Goal: Check status: Check status

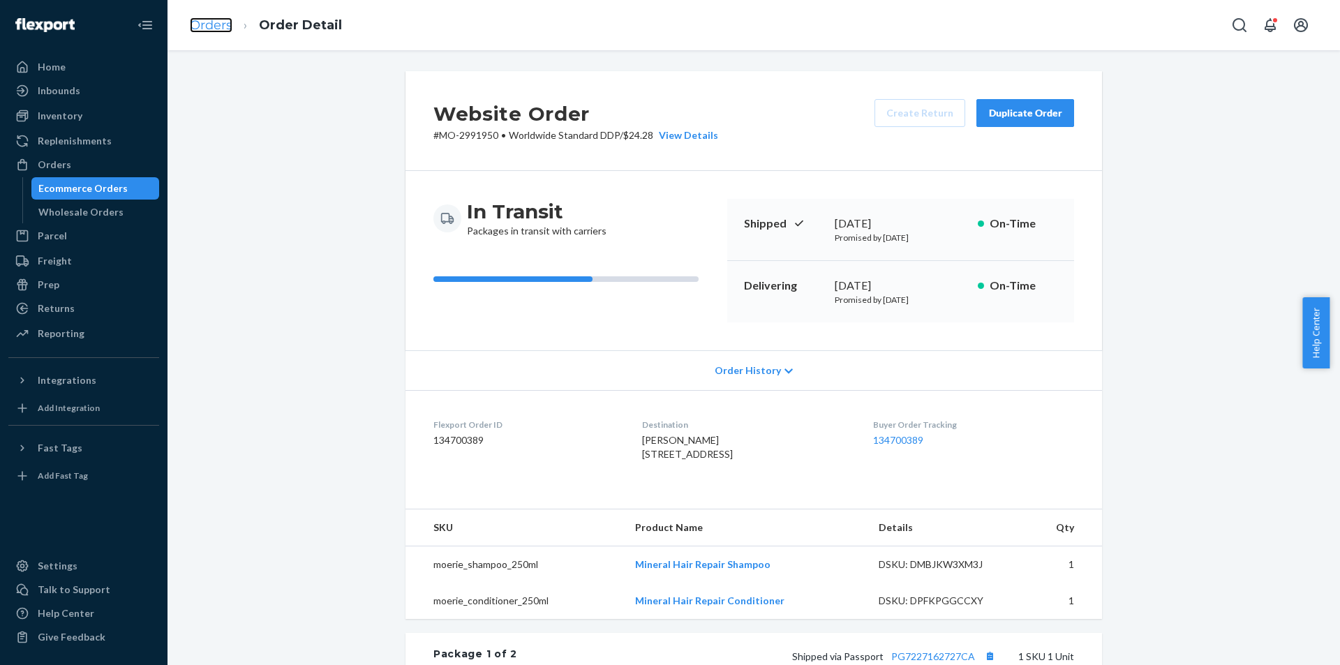
click at [224, 26] on link "Orders" at bounding box center [211, 24] width 43 height 15
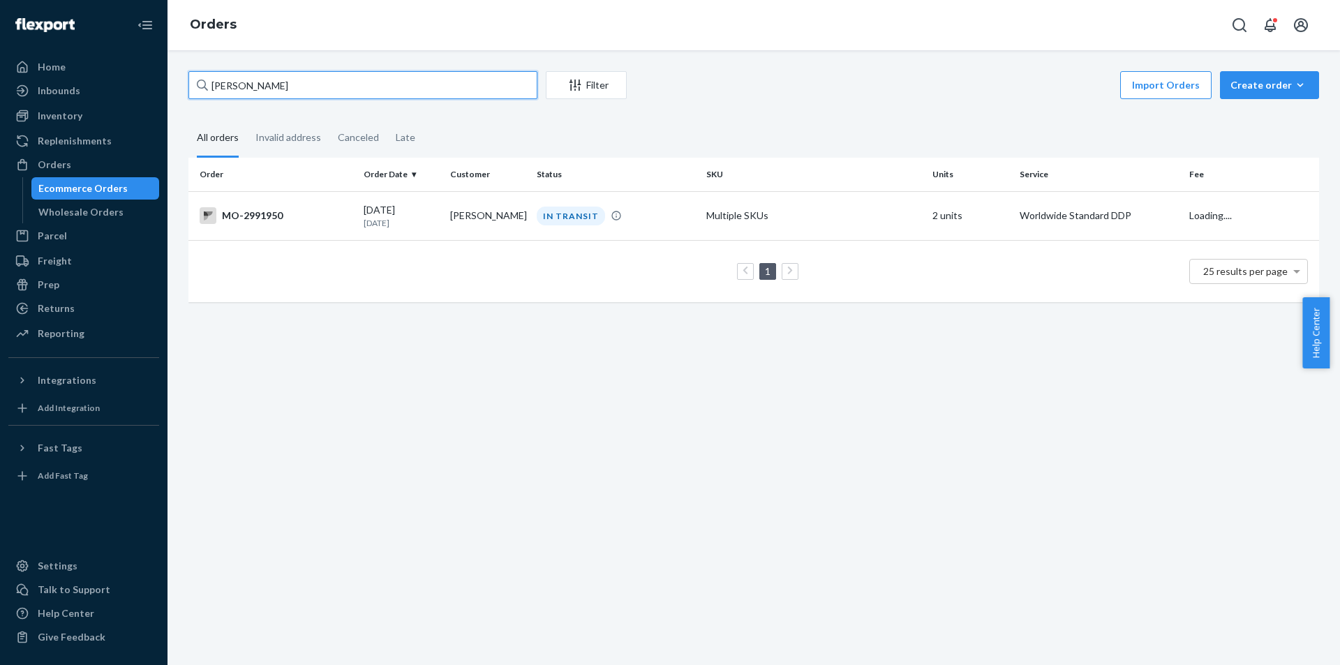
click at [334, 89] on input "[PERSON_NAME]" at bounding box center [362, 85] width 349 height 28
paste input "2966994"
type input "2966994"
click at [439, 213] on td "[DATE] [DATE]" at bounding box center [401, 215] width 87 height 49
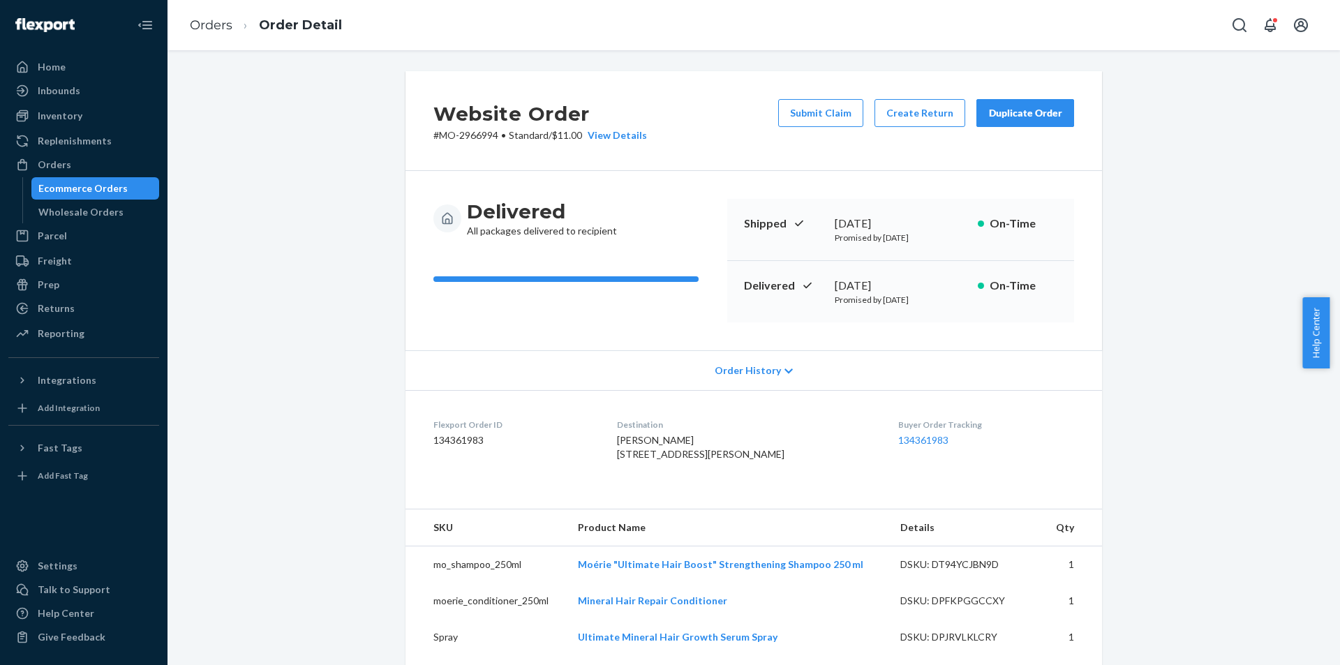
copy span "[STREET_ADDRESS][PERSON_NAME]"
drag, startPoint x: 671, startPoint y: 485, endPoint x: 629, endPoint y: 458, distance: 49.4
click at [629, 458] on dl "Flexport Order ID 134361983 Destination [PERSON_NAME] [STREET_ADDRESS][PERSON_N…" at bounding box center [753, 442] width 696 height 105
click at [898, 440] on link "134361983" at bounding box center [923, 440] width 50 height 12
click at [200, 18] on link "Orders" at bounding box center [211, 24] width 43 height 15
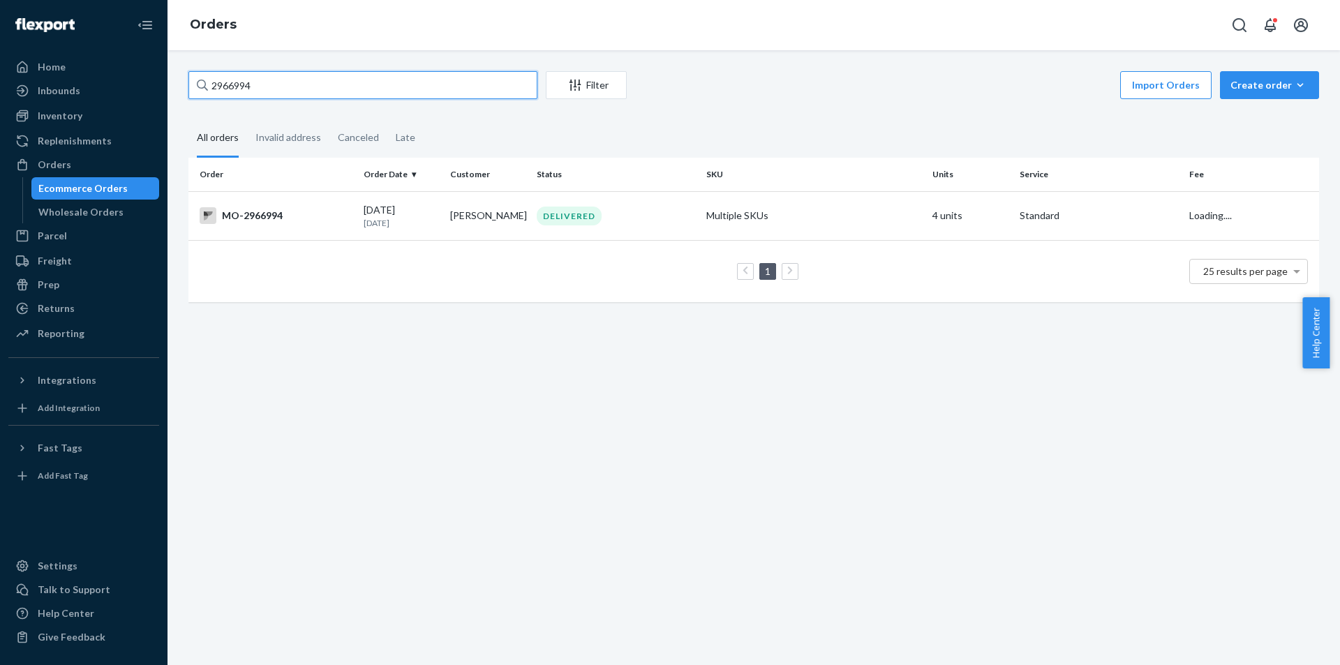
click at [302, 86] on input "2966994" at bounding box center [362, 85] width 349 height 28
paste input "[PERSON_NAME]"
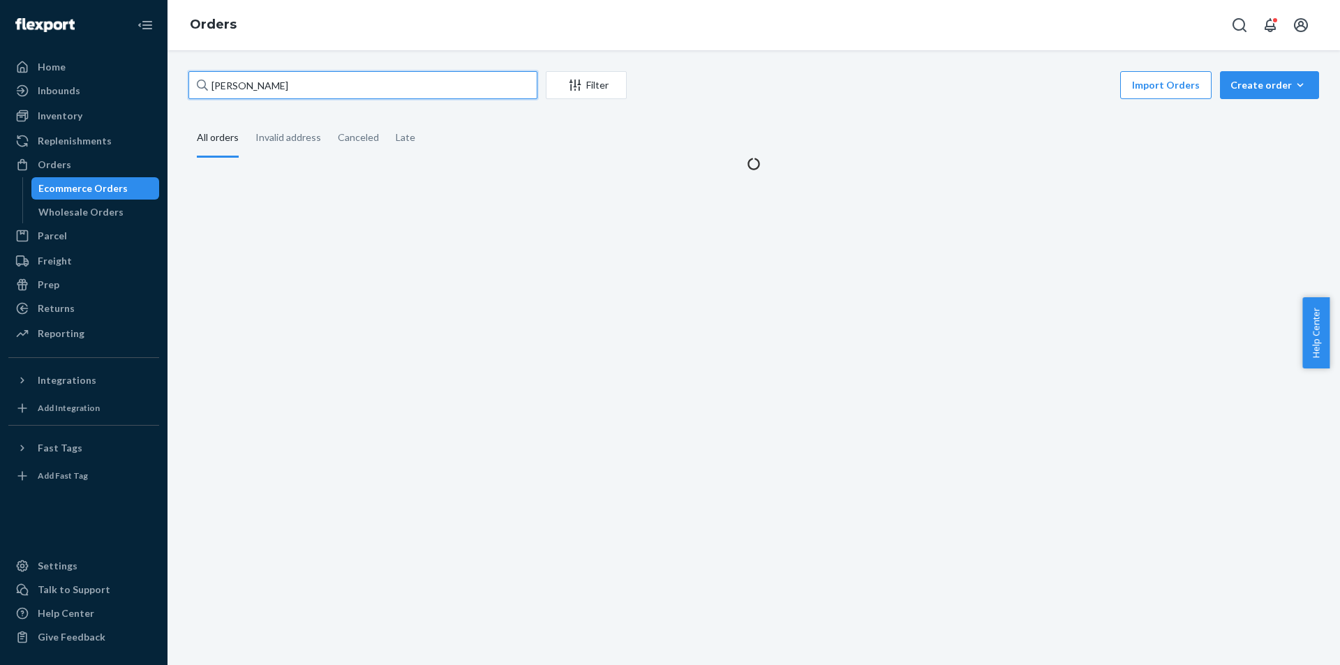
click at [215, 80] on input "[PERSON_NAME]" at bounding box center [362, 85] width 349 height 28
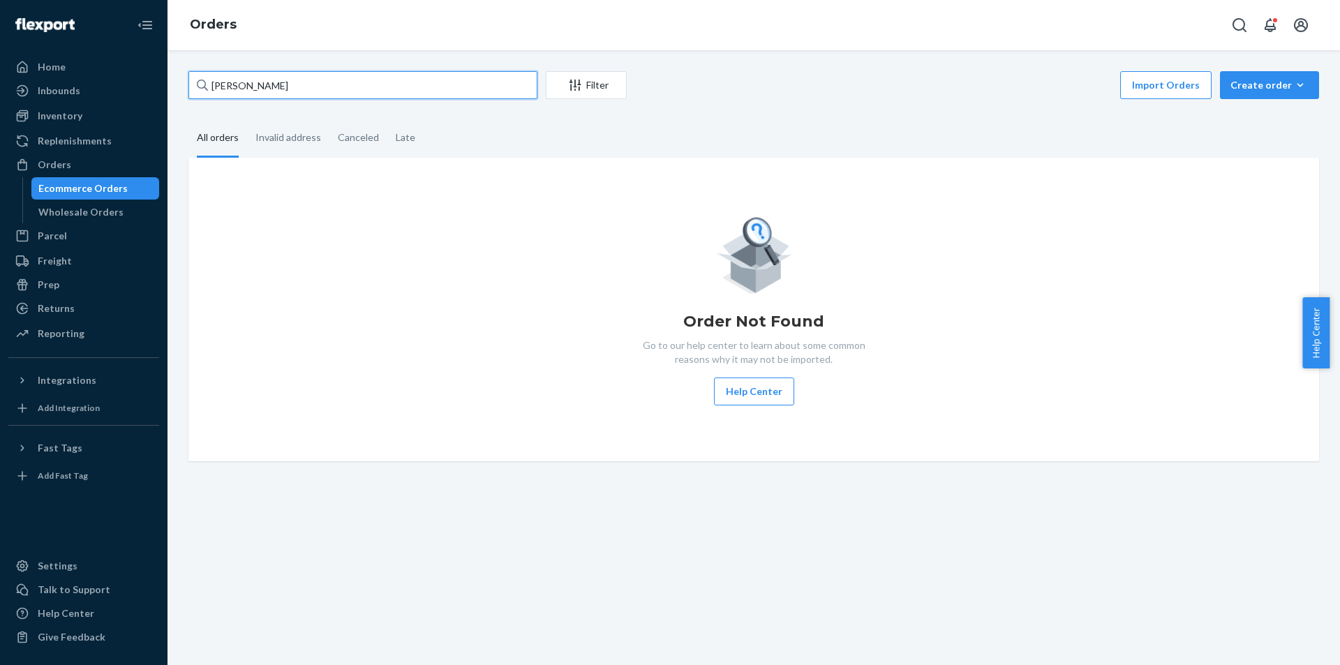
click at [245, 89] on input "[PERSON_NAME]" at bounding box center [362, 85] width 349 height 28
click at [216, 85] on input "[PERSON_NAME]" at bounding box center [362, 85] width 349 height 28
click at [278, 97] on input "[PERSON_NAME]" at bounding box center [362, 85] width 349 height 28
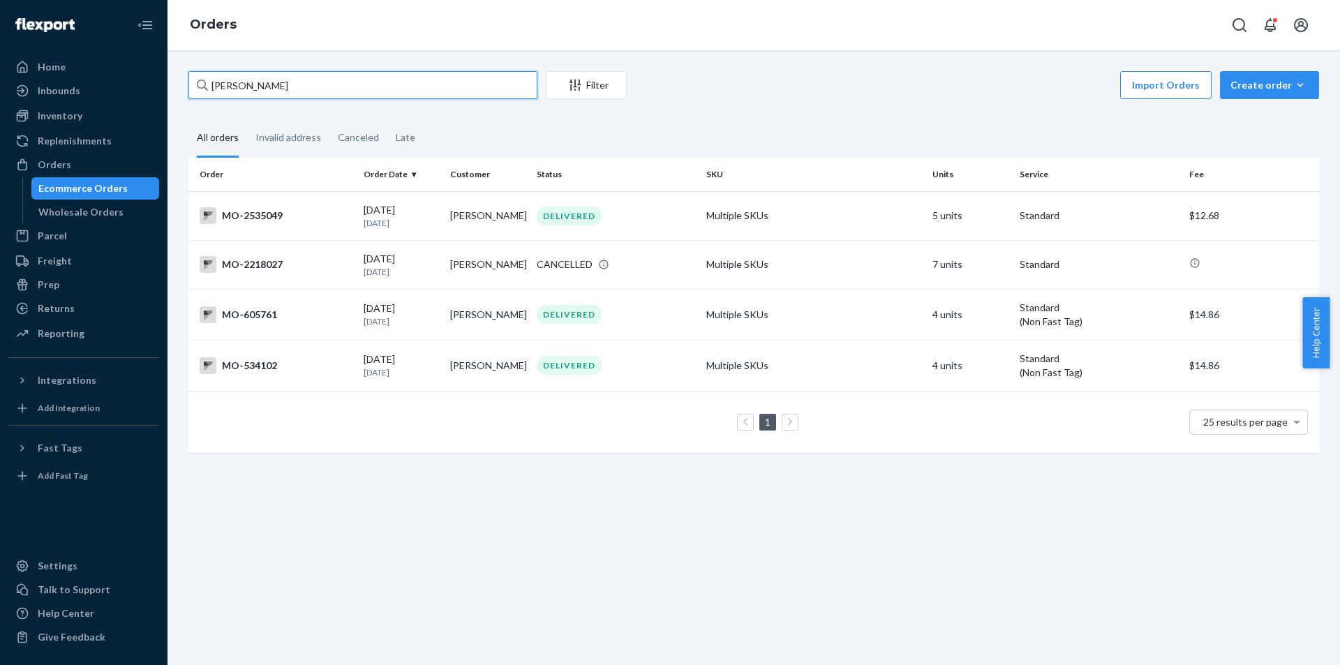
paste input "[PERSON_NAME]"
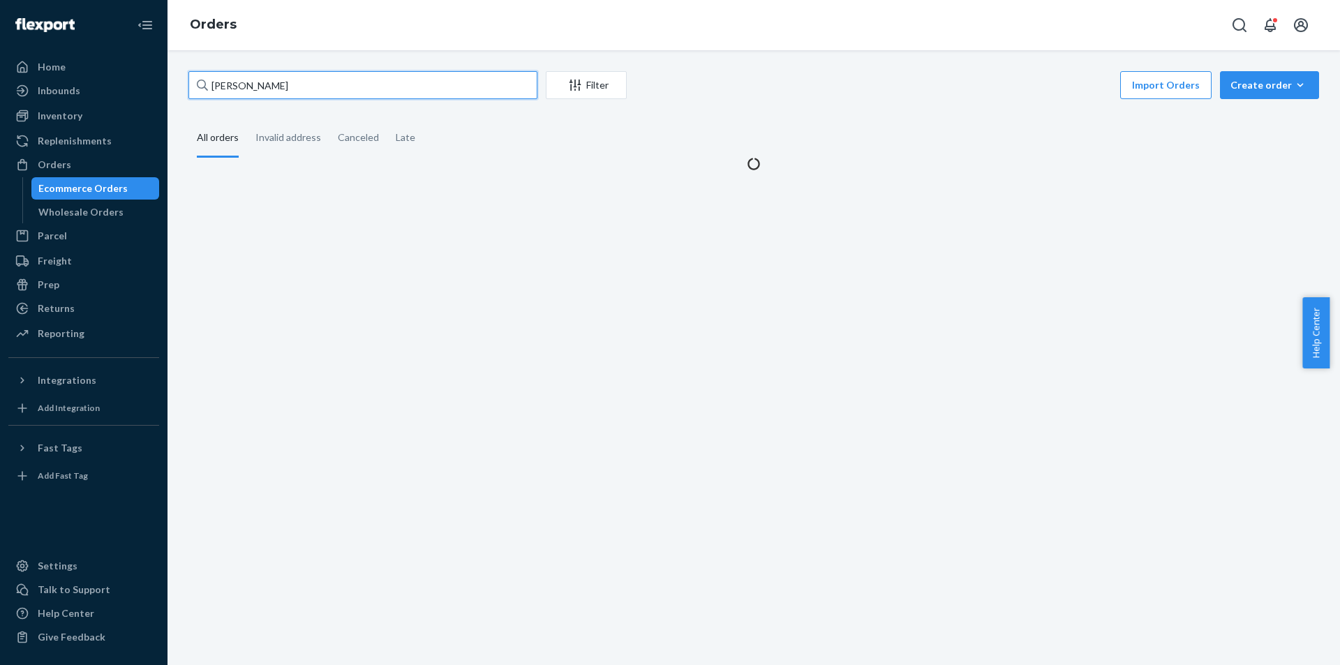
click at [216, 84] on input "[PERSON_NAME]" at bounding box center [362, 85] width 349 height 28
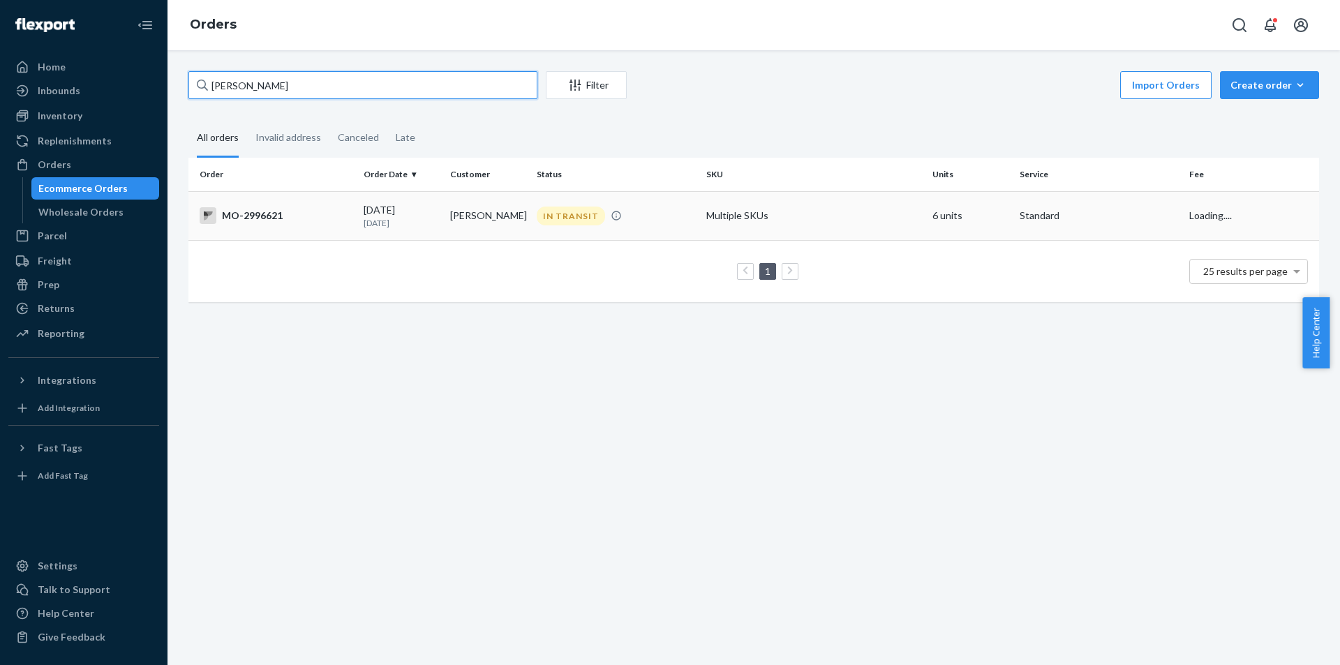
type input "[PERSON_NAME]"
click at [627, 220] on div "IN TRANSIT" at bounding box center [616, 216] width 164 height 19
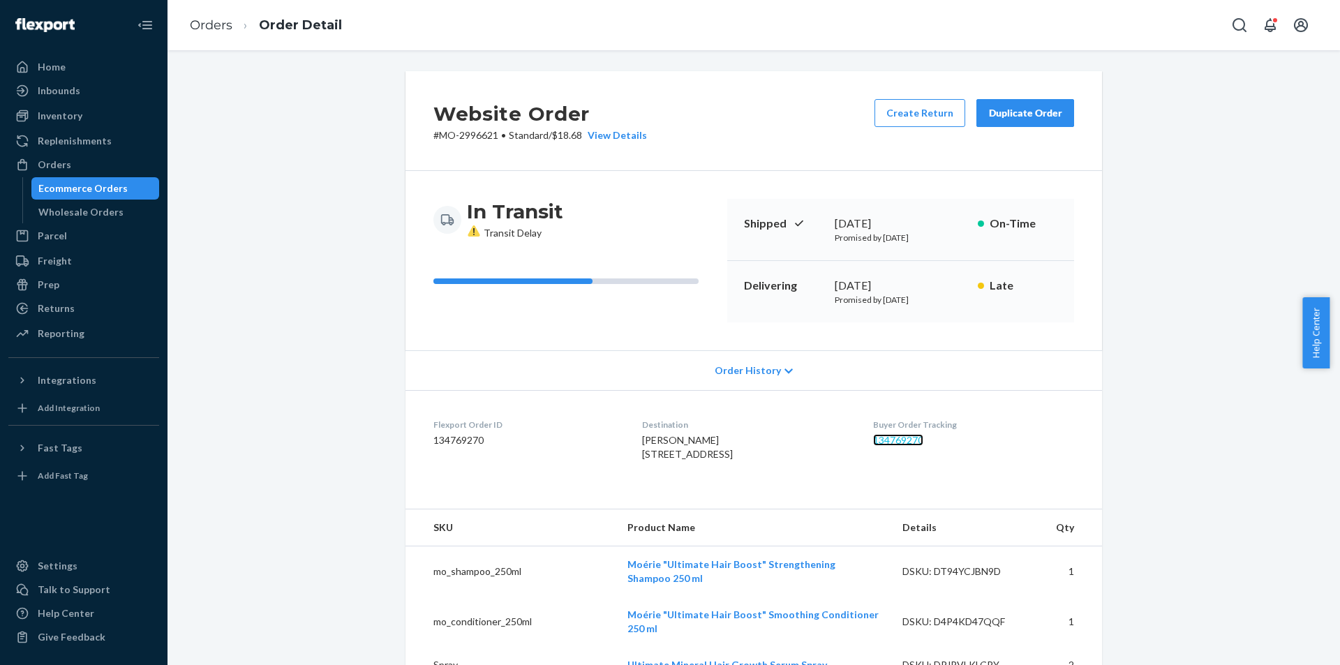
click at [909, 445] on link "134769270" at bounding box center [898, 440] width 50 height 12
click at [907, 442] on link "134769270" at bounding box center [898, 440] width 50 height 12
click at [82, 174] on div "Orders" at bounding box center [84, 165] width 148 height 20
